Goal: Use online tool/utility

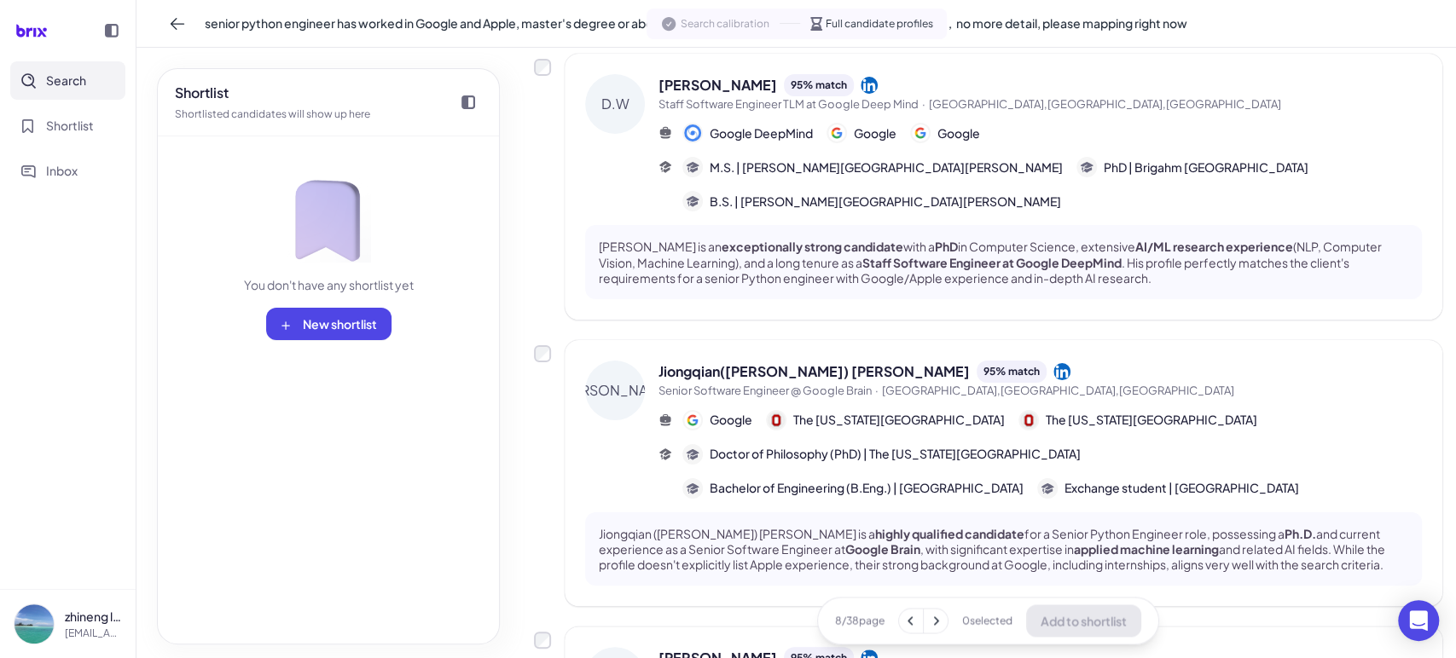
scroll to position [1421, 0]
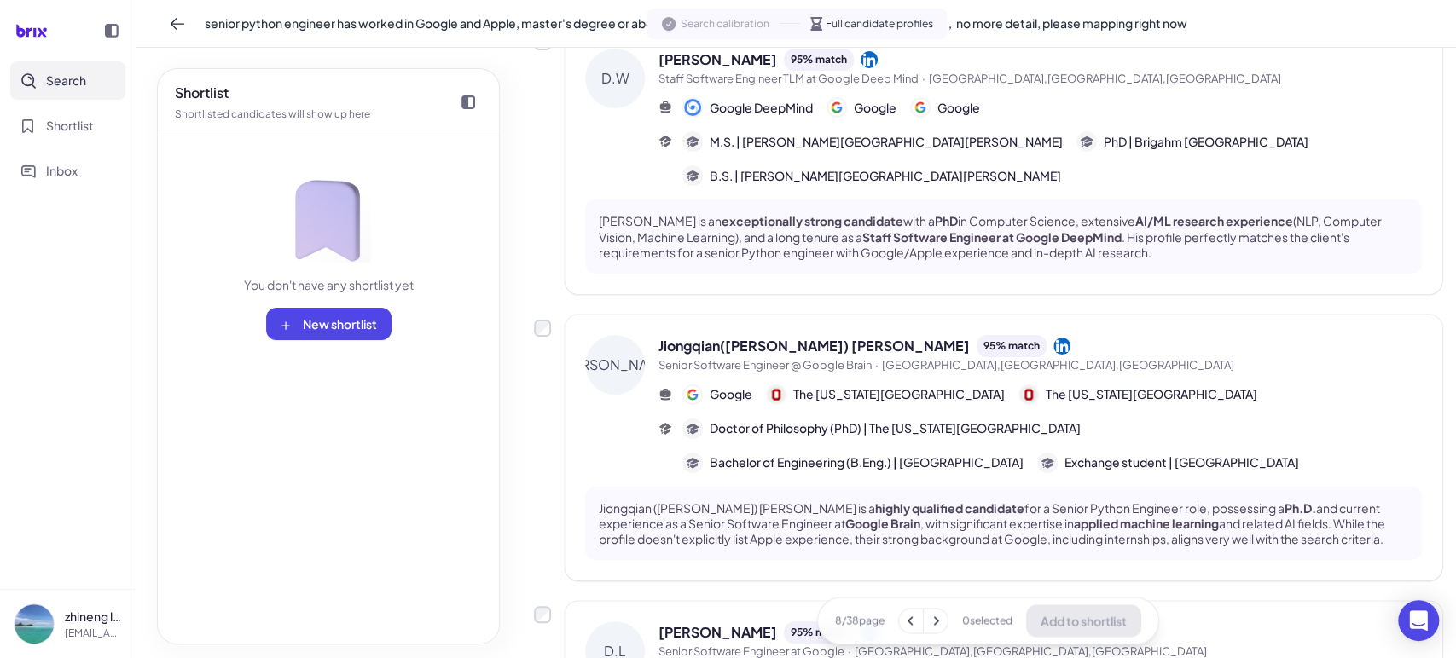
click at [0, 316] on nav "Search Shortlist Inbox" at bounding box center [68, 325] width 136 height 528
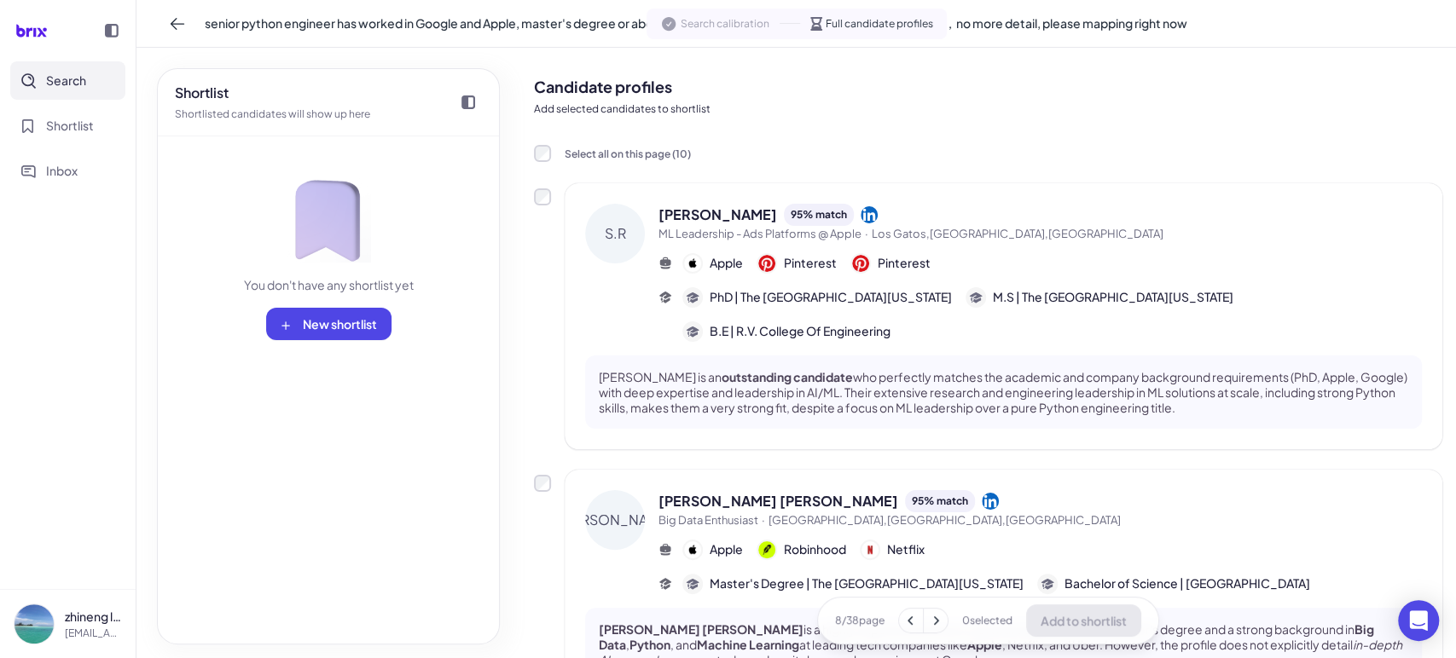
click at [78, 86] on span "Search" at bounding box center [66, 81] width 40 height 18
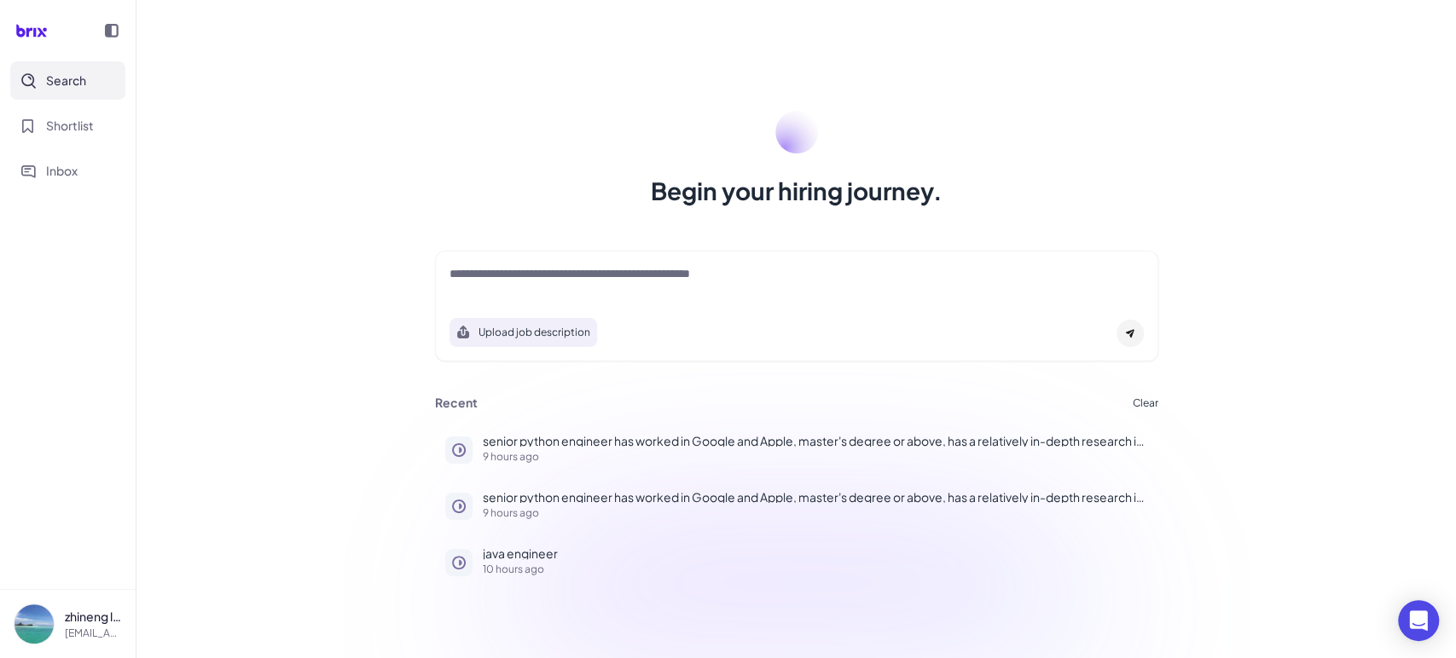
click at [593, 275] on textarea at bounding box center [796, 275] width 694 height 20
click at [1363, 445] on div "Begin your hiring journey. Upload job description Job Titles Location Years of …" at bounding box center [795, 329] width 1319 height 658
drag, startPoint x: 185, startPoint y: 200, endPoint x: 307, endPoint y: 189, distance: 122.4
click at [185, 200] on div "Begin your hiring journey. Upload job description Job Titles Location Years of …" at bounding box center [795, 329] width 1319 height 658
